Goal: Navigation & Orientation: Understand site structure

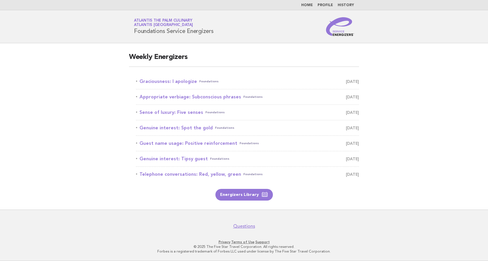
click at [439, 4] on nav "Home Profile History" at bounding box center [244, 5] width 488 height 10
